Goal: Transaction & Acquisition: Subscribe to service/newsletter

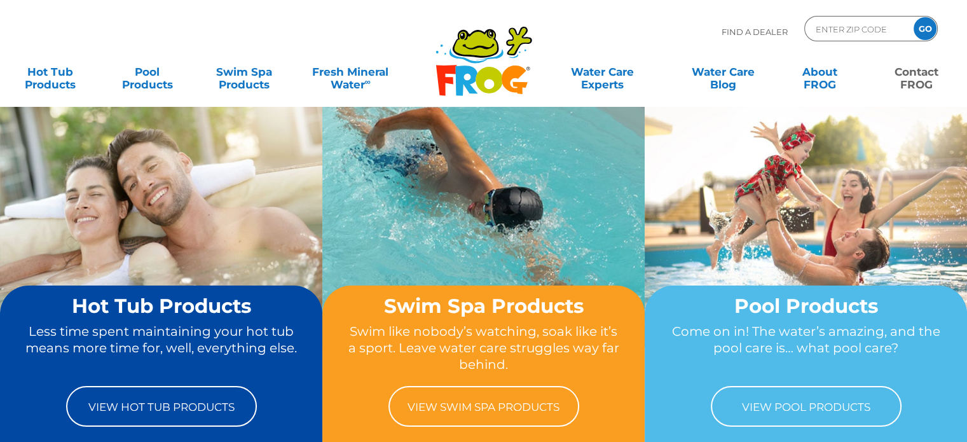
click at [901, 80] on link "Contact FROG" at bounding box center [916, 71] width 75 height 25
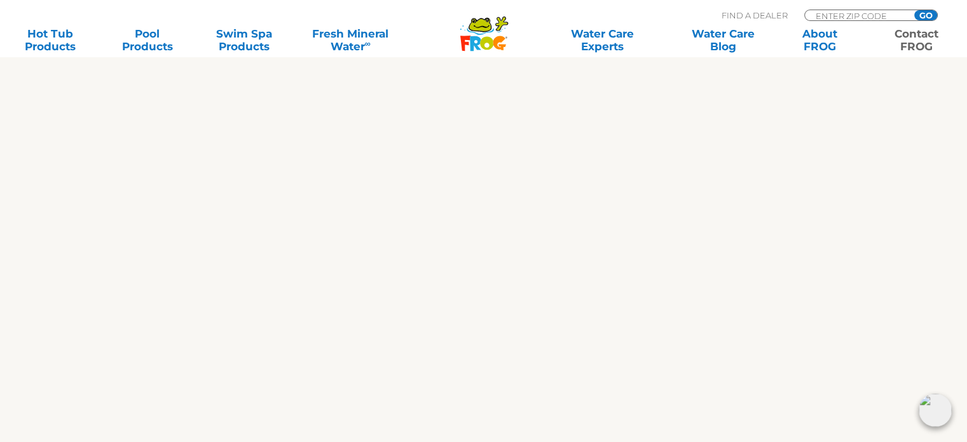
scroll to position [318, 0]
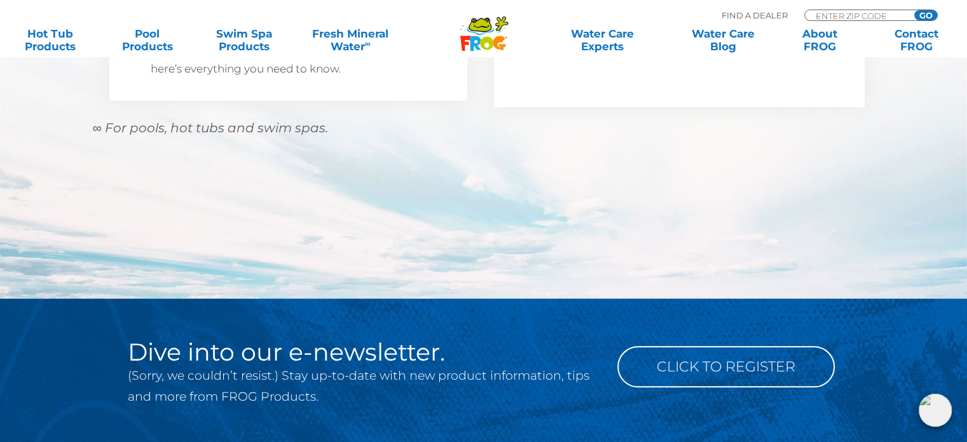
scroll to position [1321, 0]
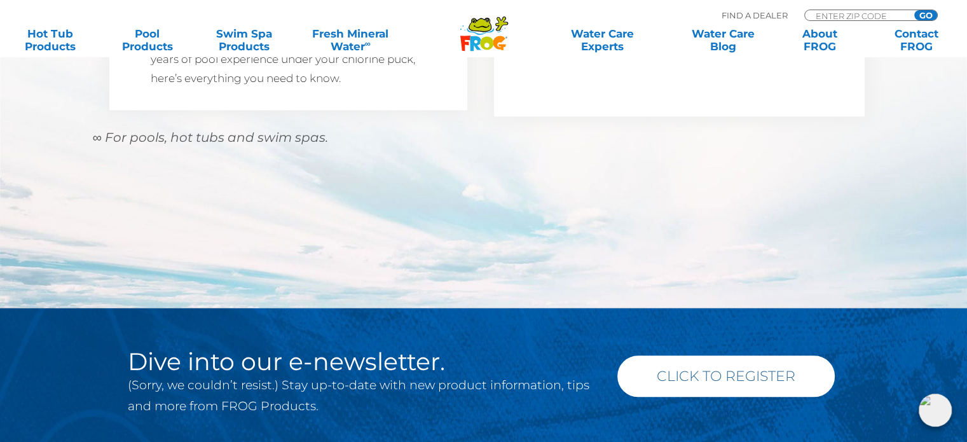
click at [733, 372] on link "Click to Register" at bounding box center [725, 375] width 217 height 41
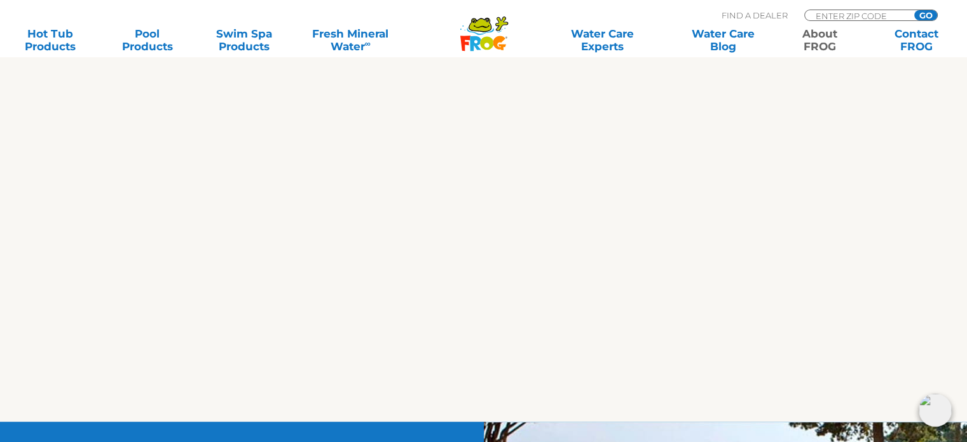
scroll to position [636, 0]
